Goal: Task Accomplishment & Management: Manage account settings

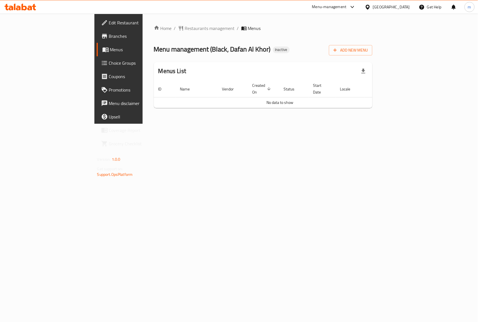
drag, startPoint x: 24, startPoint y: 30, endPoint x: 20, endPoint y: 35, distance: 6.1
click at [97, 30] on link "Branches" at bounding box center [136, 35] width 78 height 13
click at [109, 24] on span "Edit Restaurant" at bounding box center [139, 22] width 61 height 7
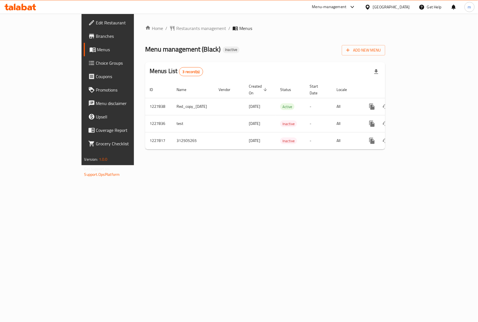
click at [134, 165] on div "Home / Restaurants management / Menus Menu management ( Black ) Inactive Add Ne…" at bounding box center [265, 90] width 263 height 152
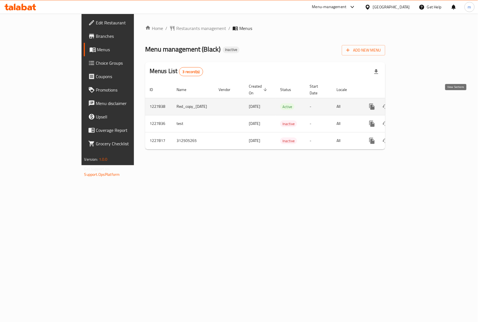
click at [416, 103] on icon "enhanced table" at bounding box center [412, 106] width 7 height 7
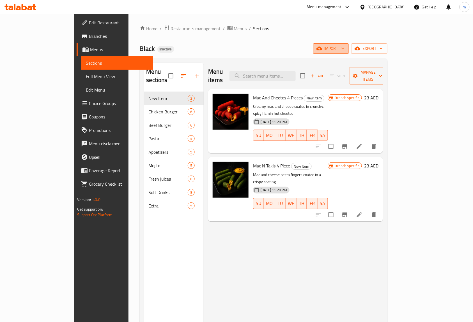
click at [344, 47] on span "import" at bounding box center [330, 48] width 27 height 7
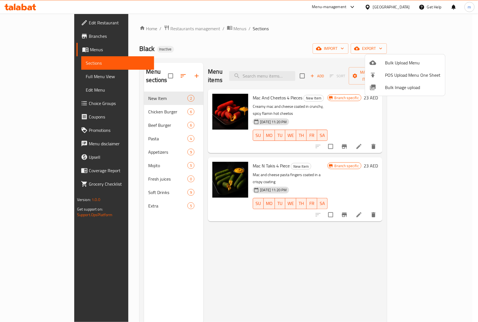
click at [396, 27] on div at bounding box center [239, 161] width 478 height 322
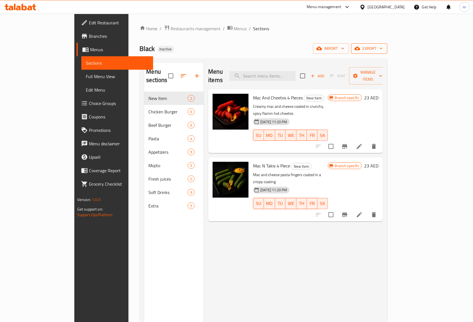
click at [383, 48] on span "export" at bounding box center [369, 48] width 27 height 7
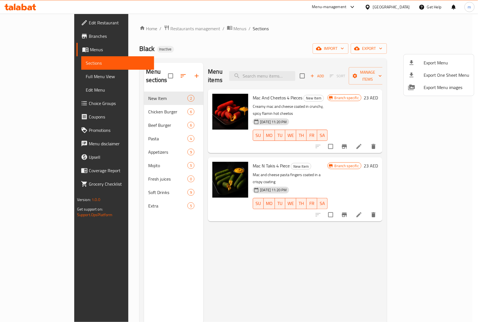
click at [398, 29] on div at bounding box center [239, 161] width 478 height 322
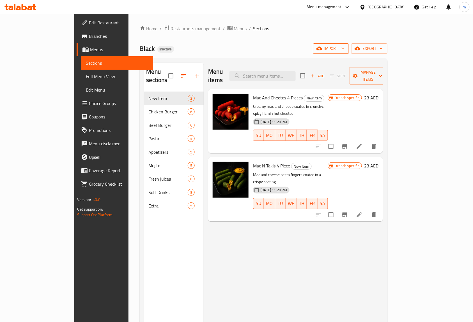
click at [344, 45] on span "import" at bounding box center [330, 48] width 27 height 7
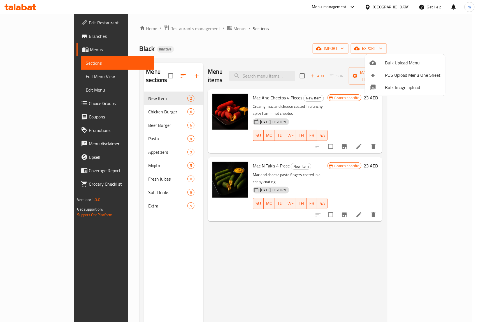
click at [340, 31] on div at bounding box center [239, 161] width 478 height 322
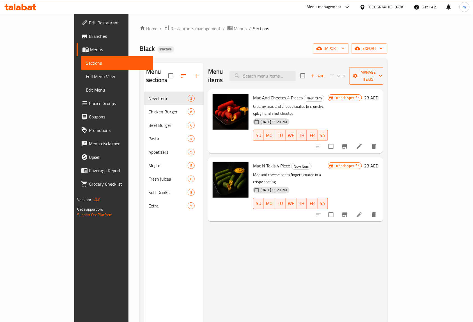
click at [382, 74] on span "Manage items" at bounding box center [368, 76] width 29 height 14
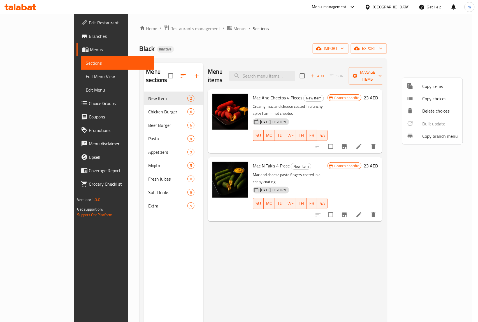
click at [402, 51] on div at bounding box center [239, 161] width 478 height 322
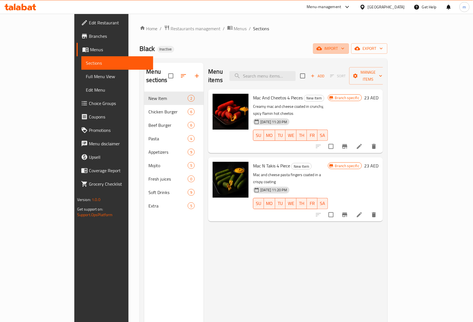
click at [344, 51] on span "import" at bounding box center [330, 48] width 27 height 7
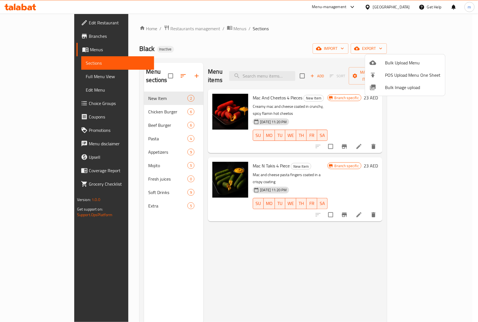
click at [45, 71] on div at bounding box center [239, 161] width 478 height 322
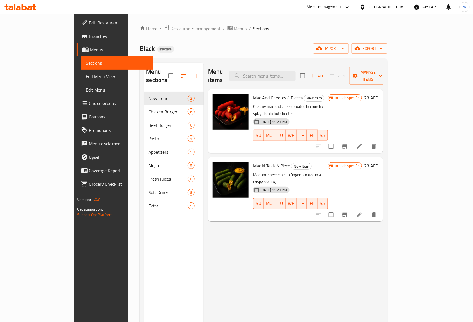
click at [86, 78] on span "Full Menu View" at bounding box center [117, 76] width 63 height 7
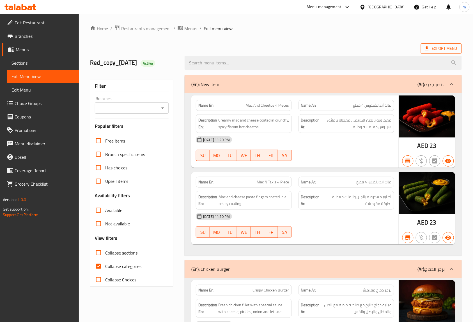
click at [424, 47] on icon at bounding box center [427, 49] width 6 height 6
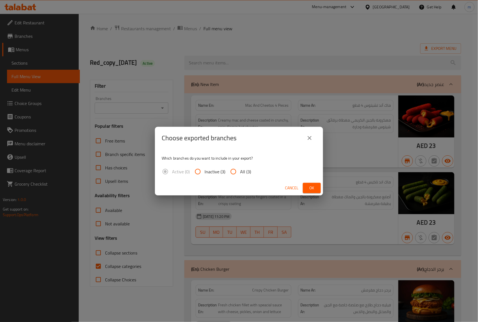
click at [238, 170] on input "All (3)" at bounding box center [233, 171] width 13 height 13
radio input "true"
click at [313, 188] on span "Ok" at bounding box center [312, 188] width 9 height 7
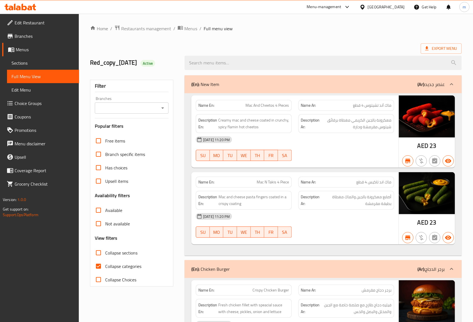
click at [36, 35] on span "Branches" at bounding box center [45, 36] width 60 height 7
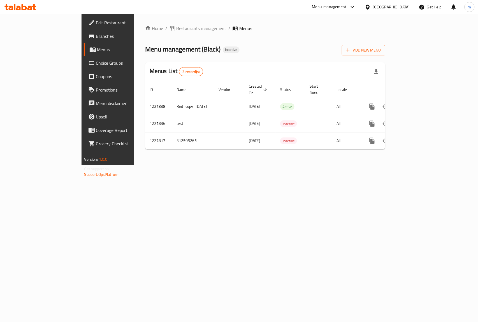
click at [28, 7] on icon at bounding box center [20, 7] width 32 height 7
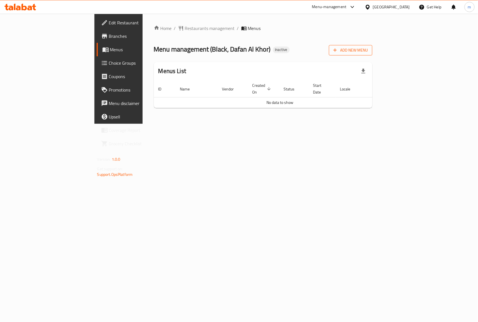
click at [368, 50] on span "Add New Menu" at bounding box center [351, 50] width 34 height 7
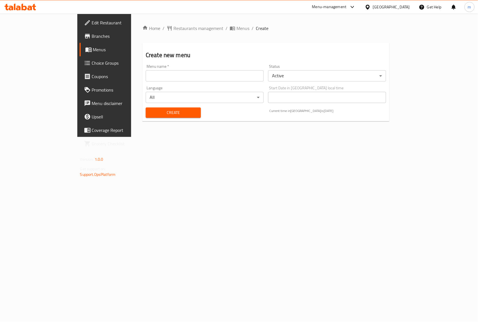
click at [158, 80] on input "text" at bounding box center [205, 75] width 118 height 11
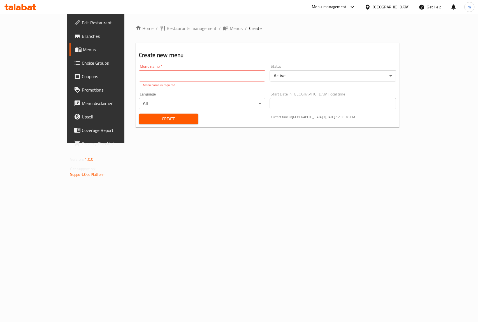
click at [139, 77] on input "text" at bounding box center [202, 75] width 126 height 11
paste input "Black"
type input "Black"
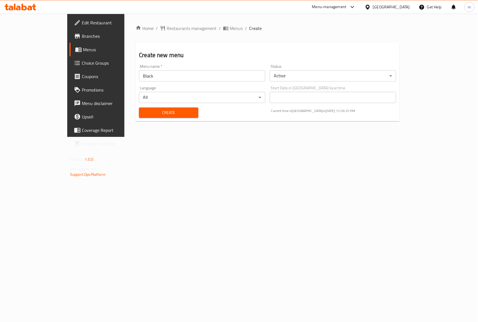
click at [167, 120] on div "Create" at bounding box center [169, 112] width 66 height 17
click at [144, 110] on span "Create" at bounding box center [169, 112] width 50 height 7
click at [82, 37] on span "Branches" at bounding box center [112, 36] width 61 height 7
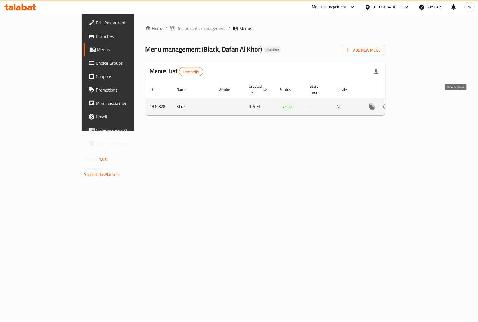
click at [416, 103] on icon "enhanced table" at bounding box center [412, 106] width 7 height 7
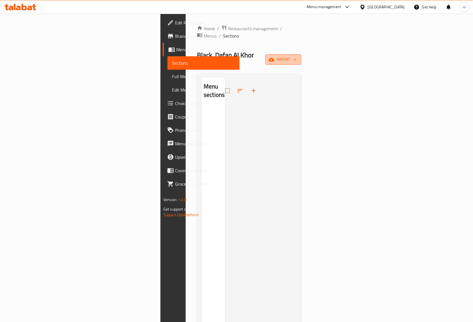
click at [297, 56] on span "import" at bounding box center [283, 59] width 27 height 7
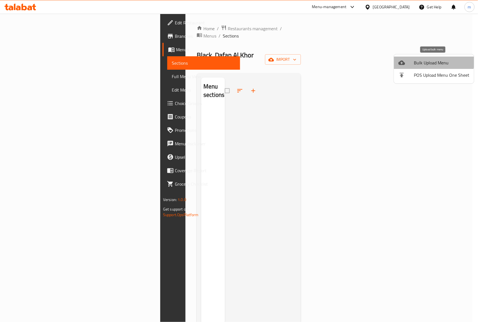
click at [432, 60] on span "Bulk Upload Menu" at bounding box center [442, 62] width 56 height 7
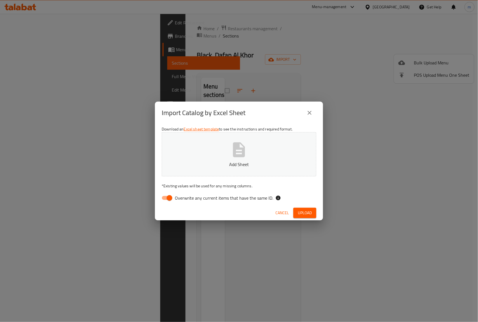
click at [170, 197] on input "Overwrite any current items that have the same ID." at bounding box center [170, 198] width 32 height 11
checkbox input "false"
click at [228, 150] on button "Add Sheet" at bounding box center [239, 154] width 155 height 44
click at [306, 210] on span "Upload" at bounding box center [305, 213] width 14 height 7
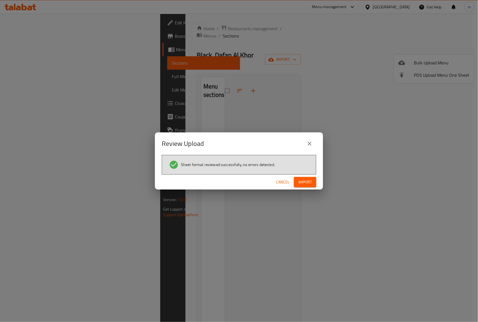
click at [312, 181] on button "Import" at bounding box center [305, 182] width 22 height 10
click at [302, 180] on span "Import" at bounding box center [305, 182] width 13 height 7
click at [304, 182] on span "Import" at bounding box center [305, 182] width 13 height 7
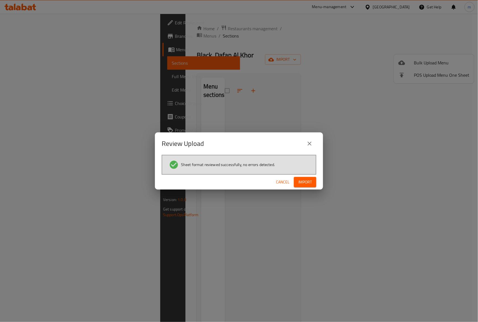
click at [304, 182] on span "Import" at bounding box center [305, 182] width 13 height 7
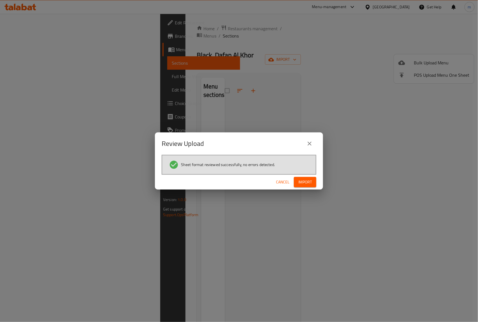
click at [304, 182] on span "Import" at bounding box center [305, 182] width 13 height 7
click at [308, 144] on icon "close" at bounding box center [309, 143] width 7 height 7
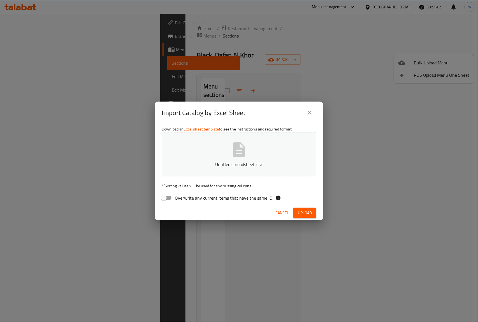
click at [225, 151] on button "Untitled spreadsheet.xlsx" at bounding box center [239, 154] width 155 height 44
click at [308, 214] on span "Upload" at bounding box center [305, 213] width 14 height 7
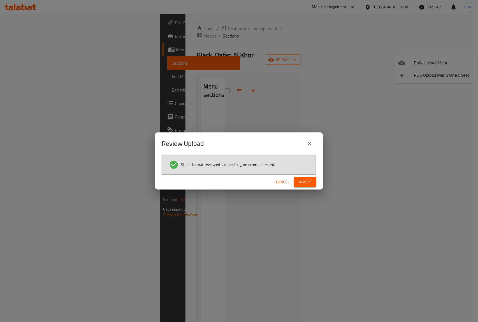
click at [300, 183] on span "Import" at bounding box center [305, 182] width 13 height 7
click at [306, 179] on span "Import" at bounding box center [305, 182] width 13 height 7
click at [282, 183] on span "Cancel" at bounding box center [282, 182] width 13 height 7
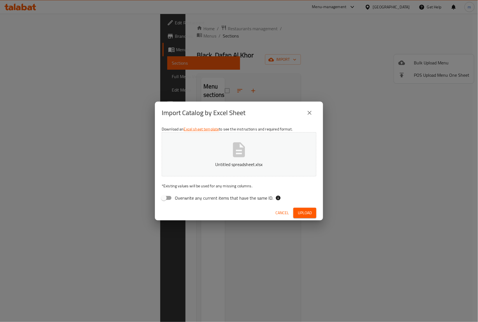
click at [266, 147] on button "Untitled spreadsheet.xlsx" at bounding box center [239, 154] width 155 height 44
click at [301, 215] on span "Upload" at bounding box center [305, 213] width 14 height 7
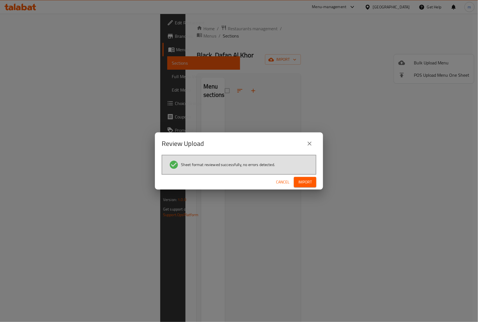
click at [304, 183] on span "Import" at bounding box center [305, 182] width 13 height 7
click at [304, 143] on button "close" at bounding box center [309, 143] width 13 height 13
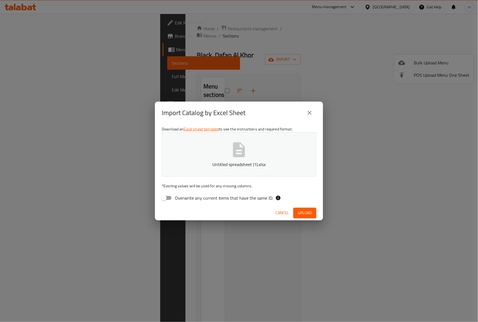
click at [238, 147] on icon "button" at bounding box center [239, 149] width 12 height 15
click at [308, 207] on div "Cancel Upload" at bounding box center [239, 213] width 168 height 15
click at [307, 212] on span "Upload" at bounding box center [305, 213] width 14 height 7
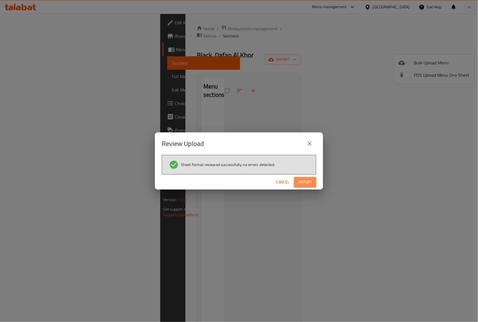
click at [300, 186] on button "Import" at bounding box center [305, 182] width 22 height 10
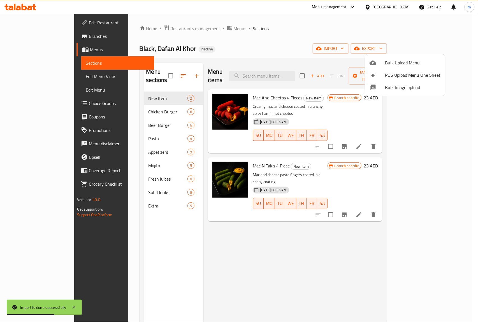
click at [315, 30] on div at bounding box center [239, 161] width 478 height 322
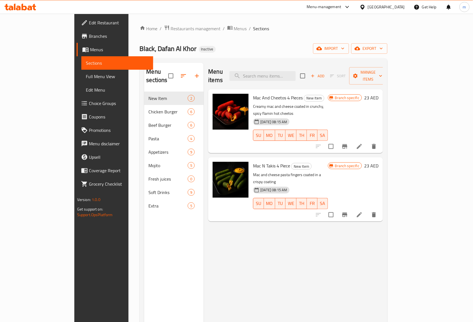
click at [86, 74] on span "Full Menu View" at bounding box center [117, 76] width 63 height 7
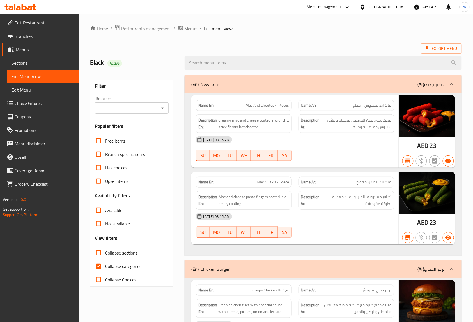
click at [99, 264] on input "Collapse categories" at bounding box center [98, 266] width 13 height 13
checkbox input "false"
click at [34, 36] on span "Branches" at bounding box center [45, 36] width 60 height 7
